Goal: Task Accomplishment & Management: Manage account settings

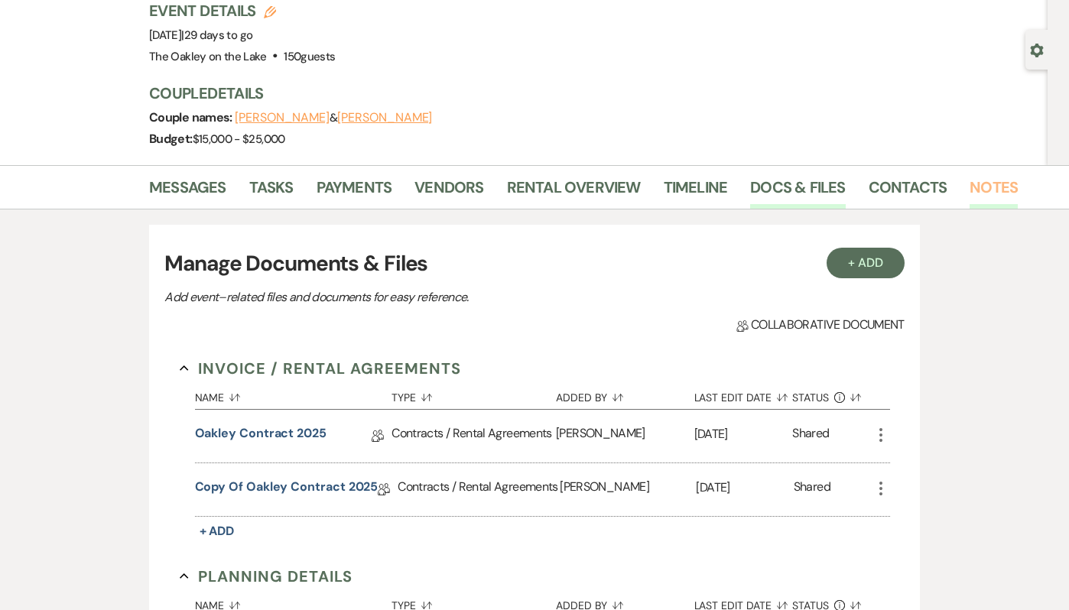
click at [1007, 192] on link "Notes" at bounding box center [994, 192] width 48 height 34
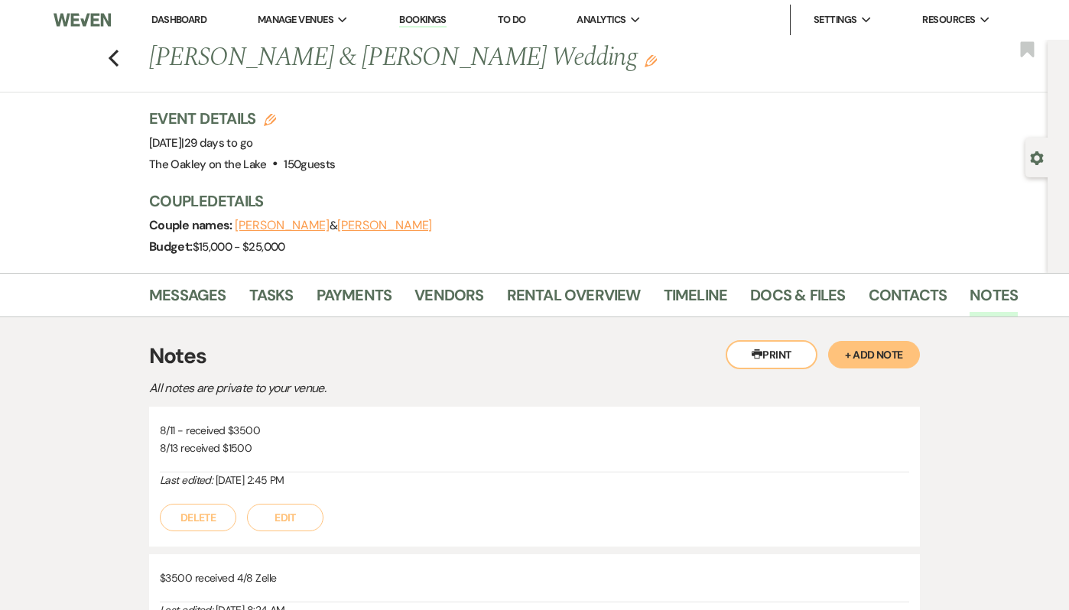
click at [862, 356] on button "+ Add Note" at bounding box center [874, 355] width 92 height 28
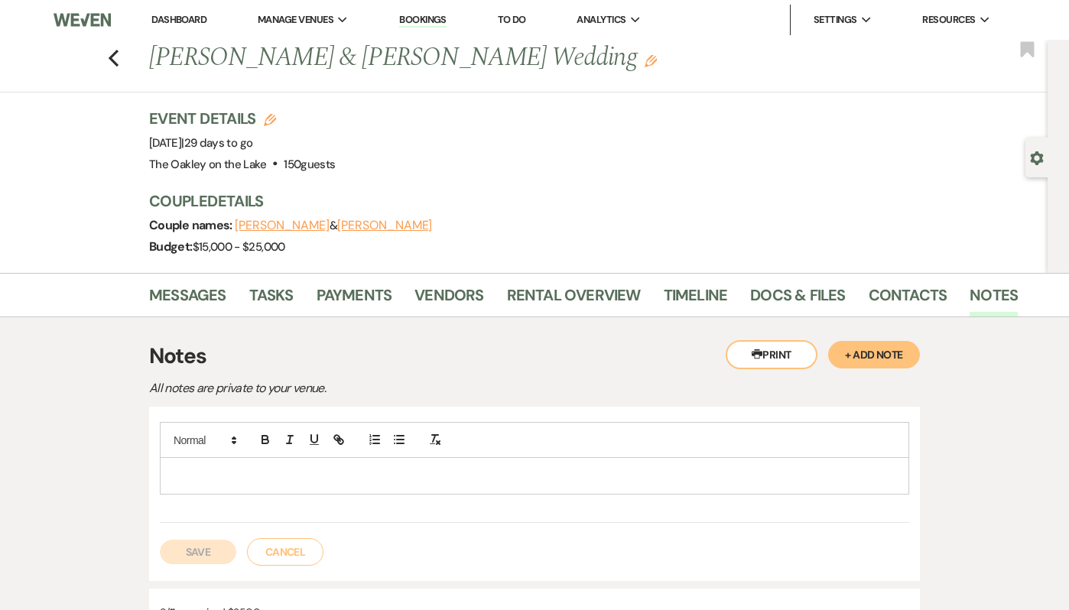
click at [283, 474] on p at bounding box center [534, 475] width 725 height 17
click at [204, 496] on p at bounding box center [534, 493] width 725 height 17
click at [206, 515] on p "exp" at bounding box center [534, 510] width 725 height 17
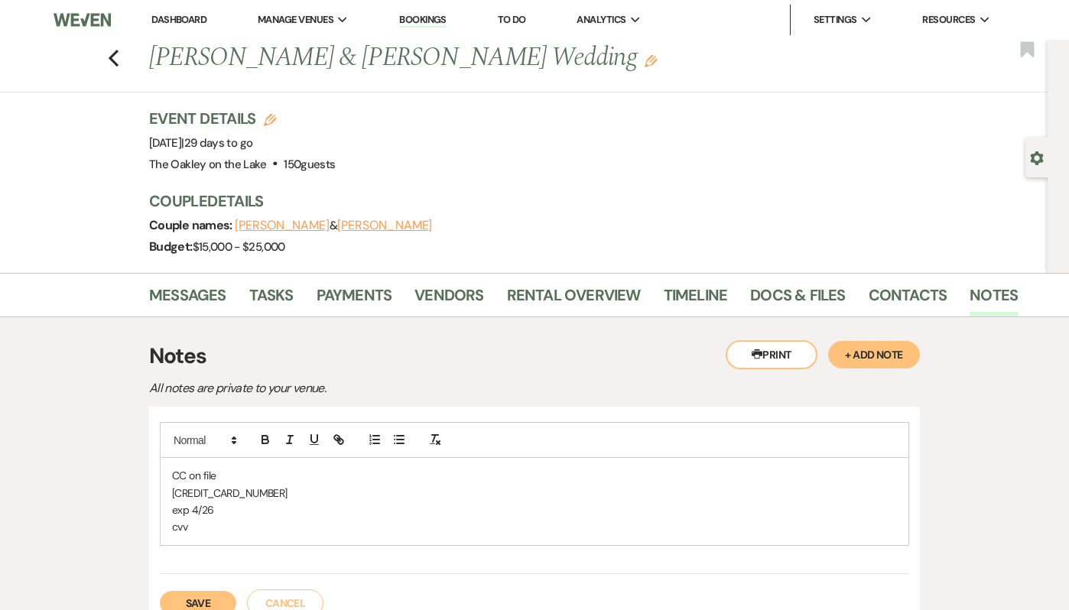
click at [210, 525] on p "cvv" at bounding box center [534, 527] width 725 height 17
click at [206, 593] on button "Save" at bounding box center [198, 603] width 76 height 24
